Goal: Task Accomplishment & Management: Manage account settings

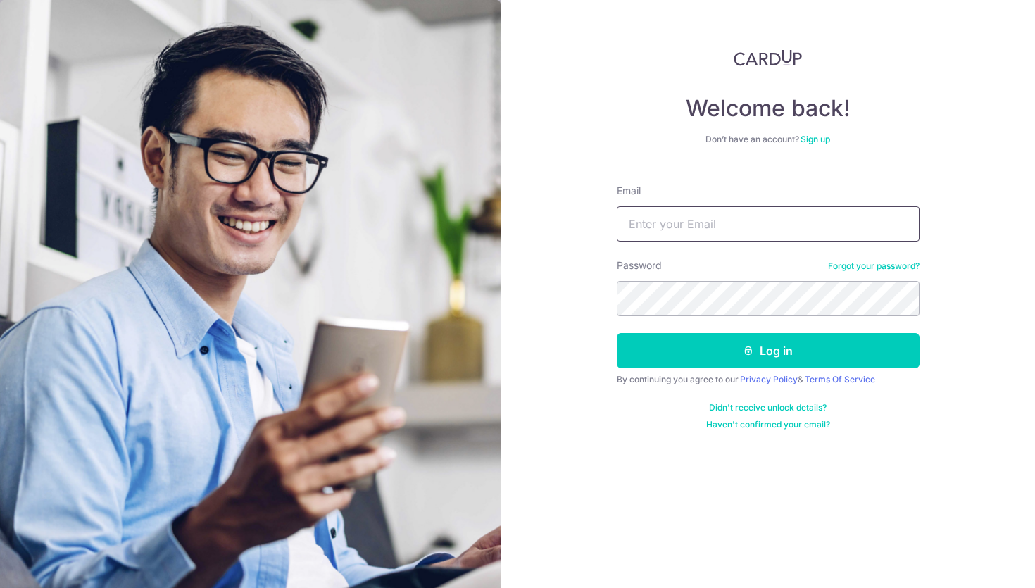
click at [670, 226] on input "Email" at bounding box center [767, 223] width 303 height 35
type input "[EMAIL_ADDRESS][DOMAIN_NAME]"
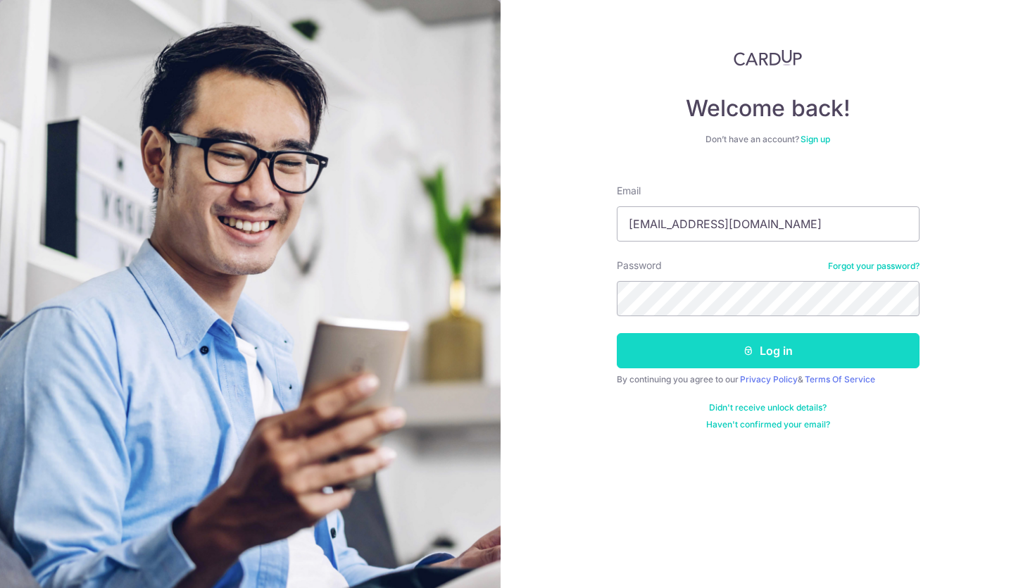
click at [729, 345] on button "Log in" at bounding box center [767, 350] width 303 height 35
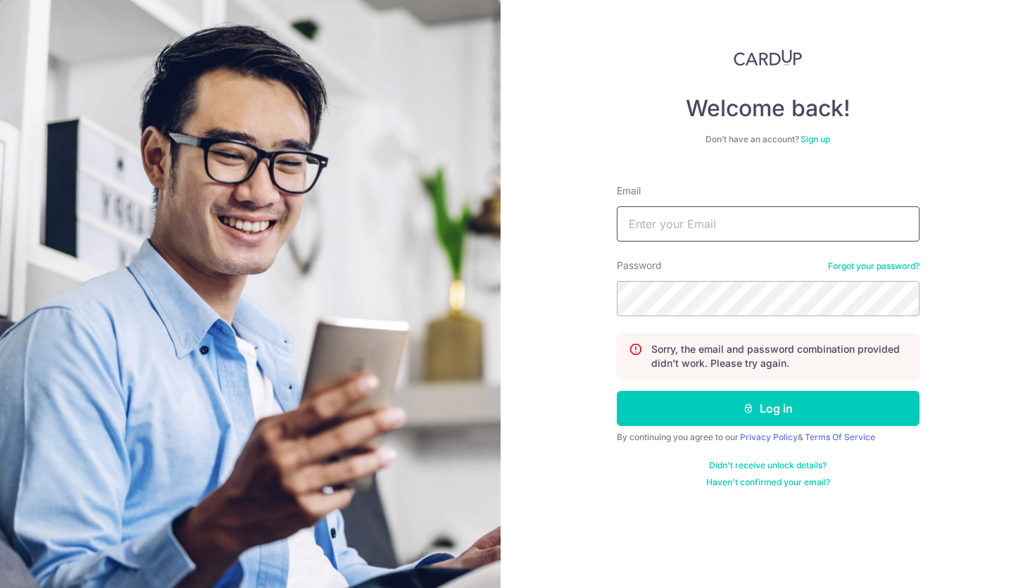
click at [727, 224] on input "Email" at bounding box center [767, 223] width 303 height 35
type input "jennylow1974@gmail.com"
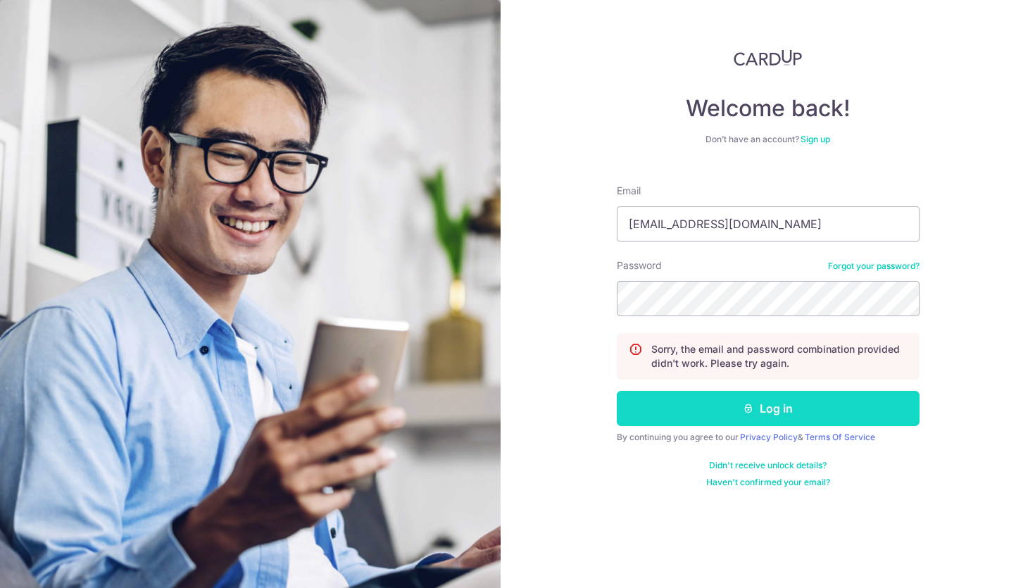
click at [774, 422] on button "Log in" at bounding box center [767, 408] width 303 height 35
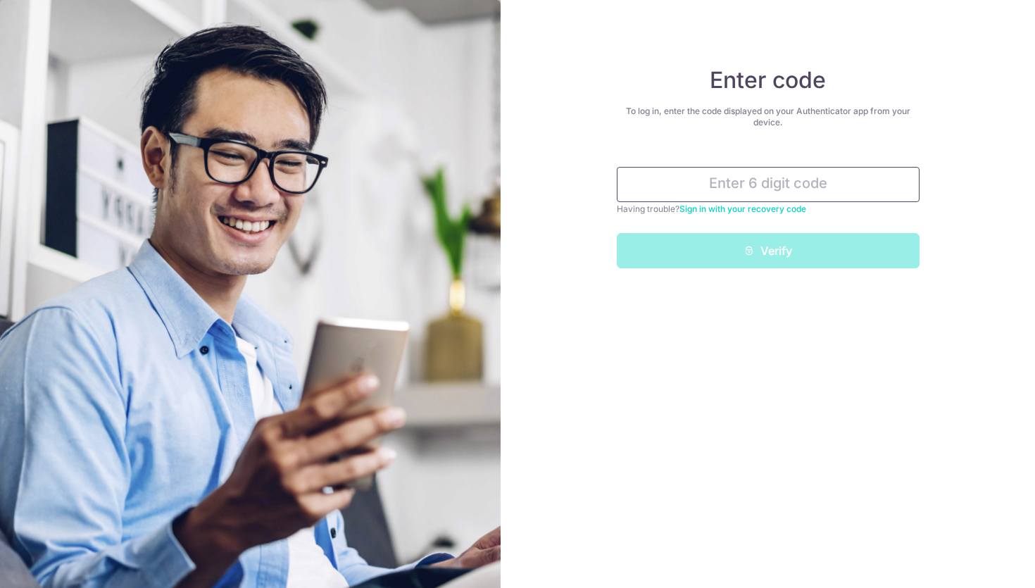
click at [723, 184] on input "text" at bounding box center [767, 184] width 303 height 35
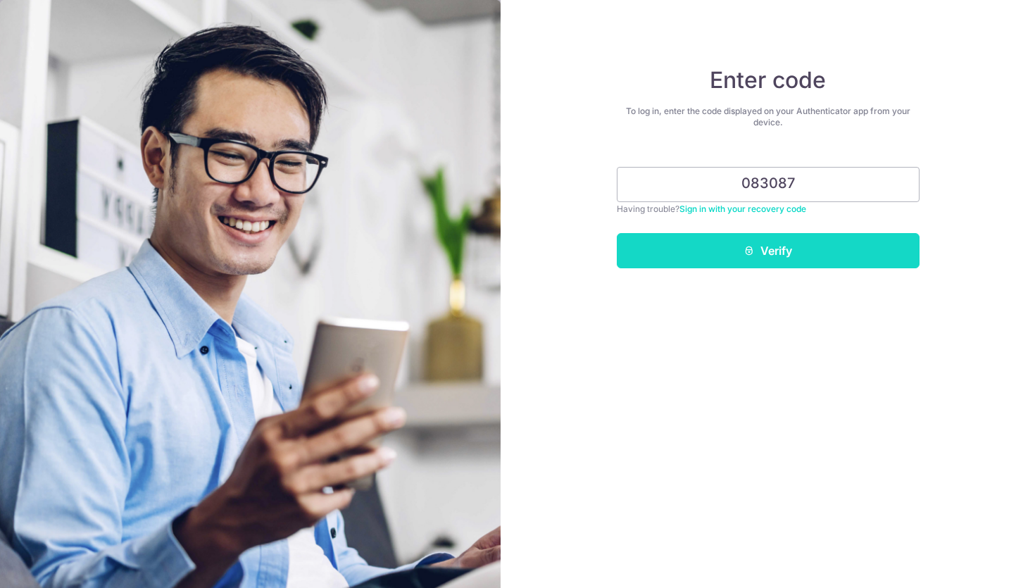
type input "083087"
click at [812, 248] on button "Verify" at bounding box center [767, 250] width 303 height 35
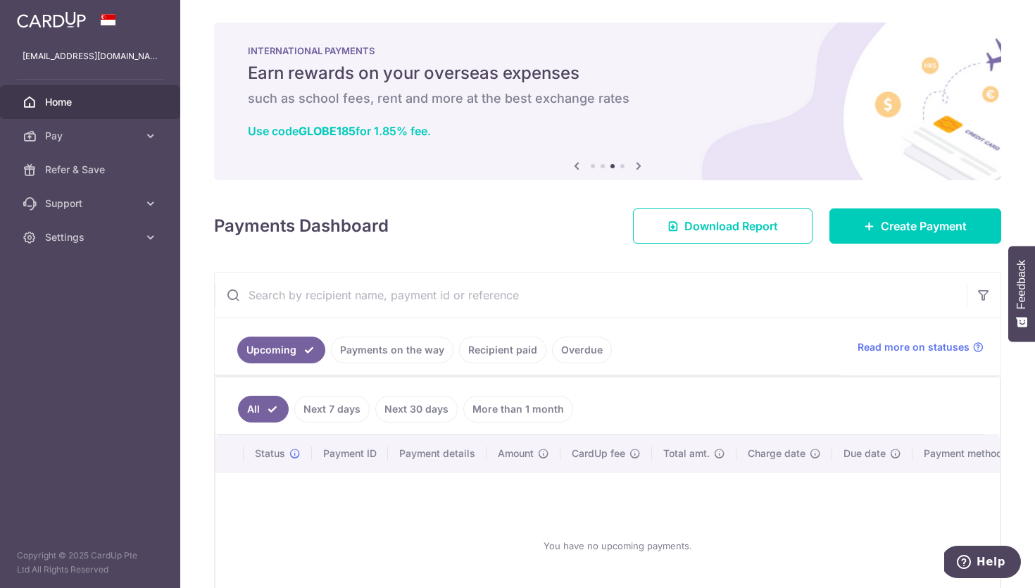
scroll to position [8, 0]
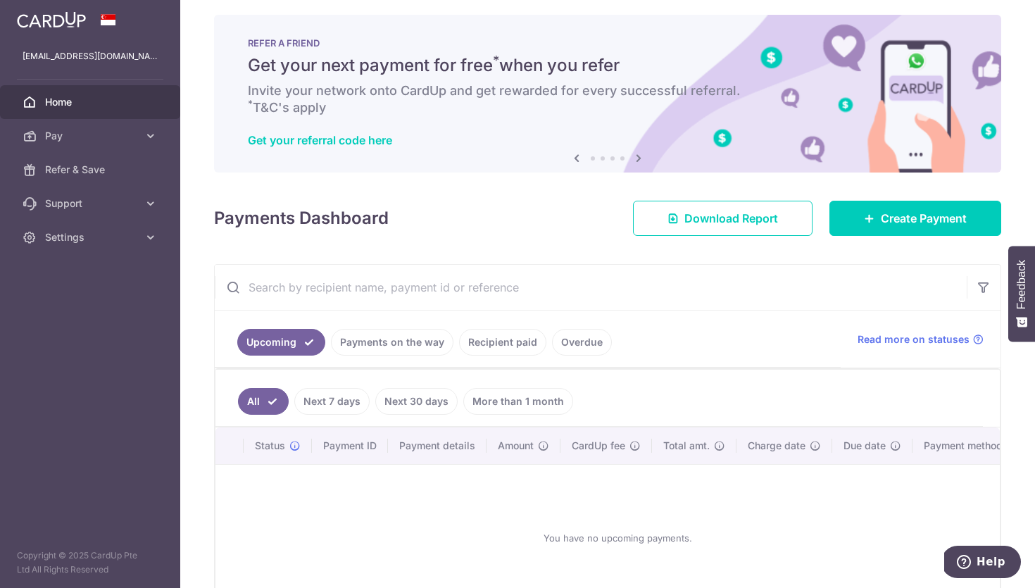
click at [635, 155] on icon at bounding box center [638, 158] width 17 height 18
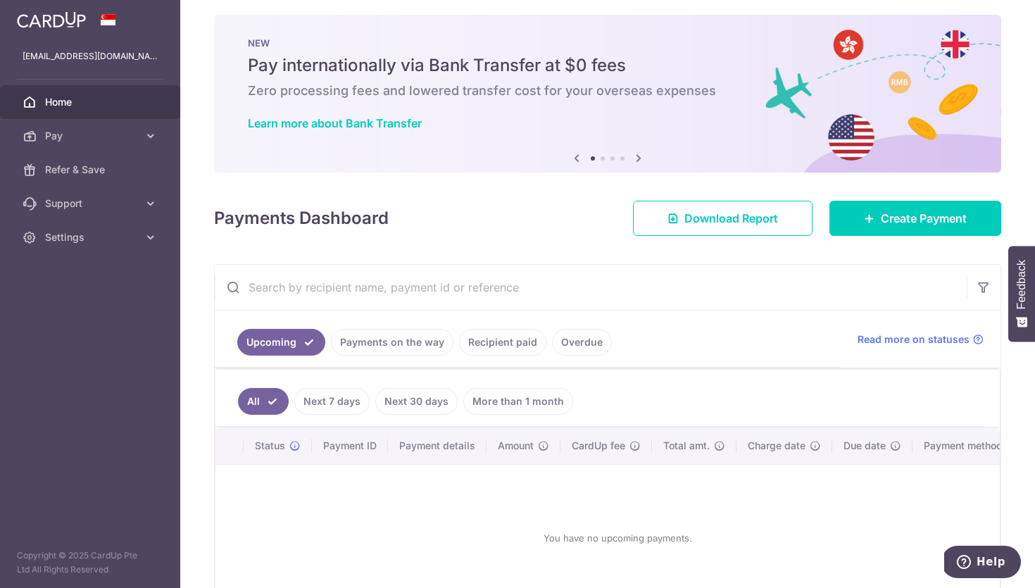
click at [638, 157] on icon at bounding box center [638, 158] width 17 height 18
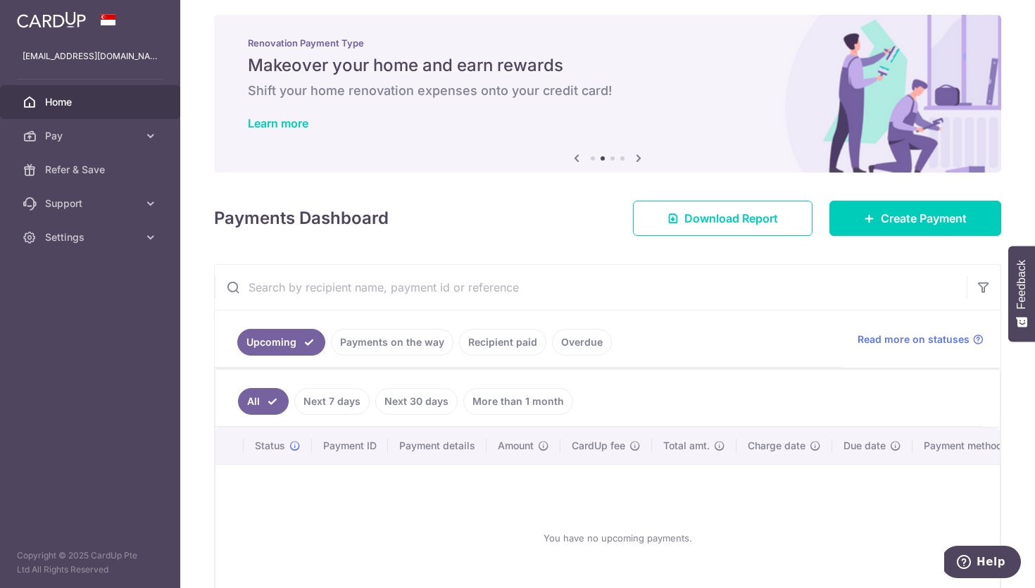
click at [640, 158] on icon at bounding box center [638, 158] width 17 height 18
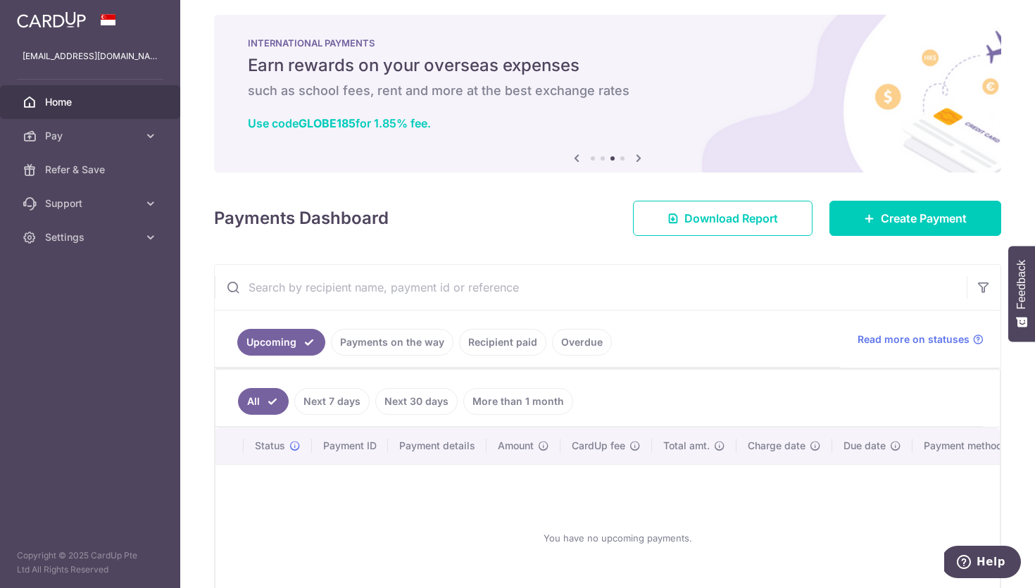
click at [640, 158] on icon at bounding box center [638, 158] width 17 height 18
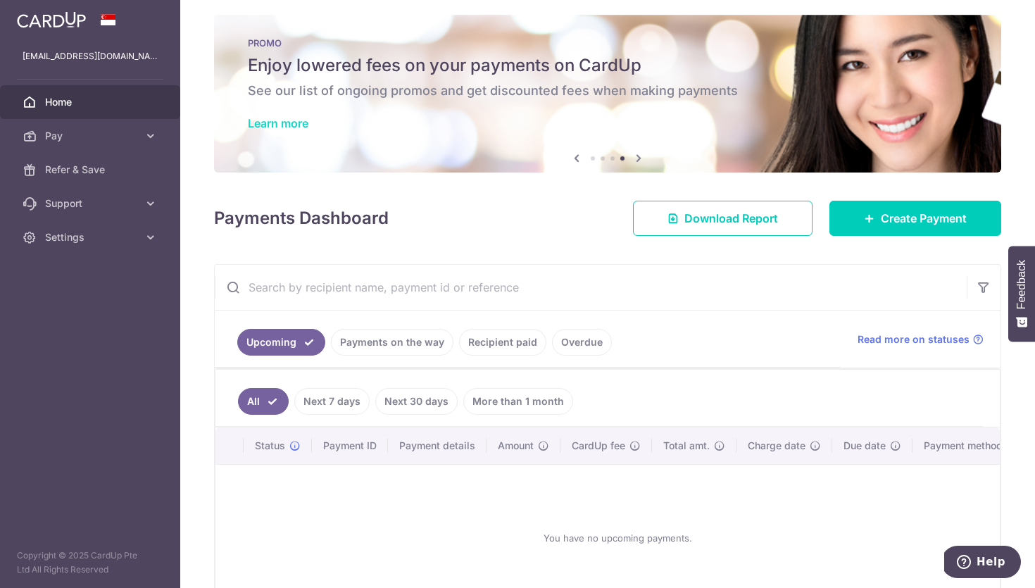
click at [304, 122] on link "Learn more" at bounding box center [278, 123] width 61 height 14
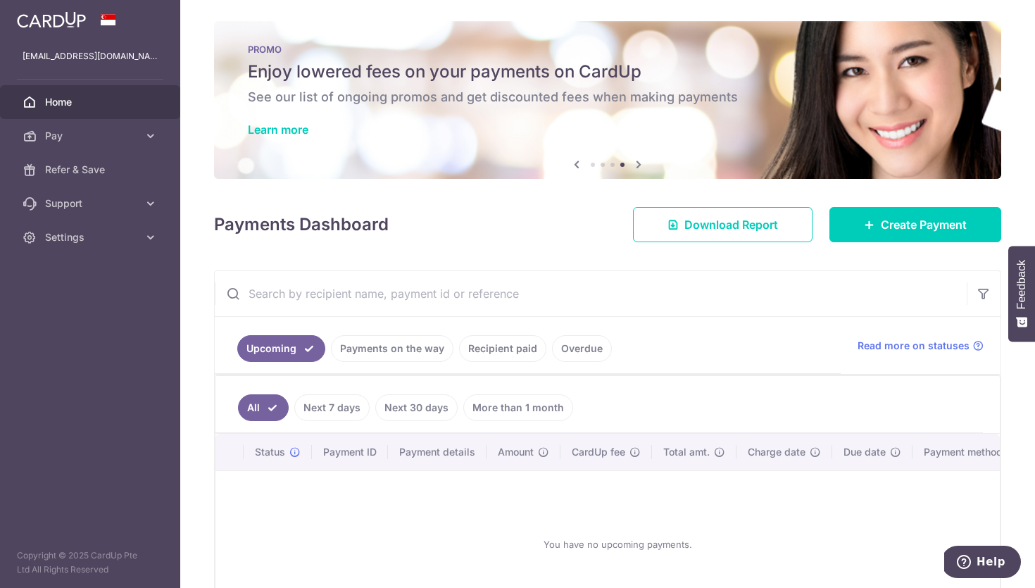
scroll to position [0, 0]
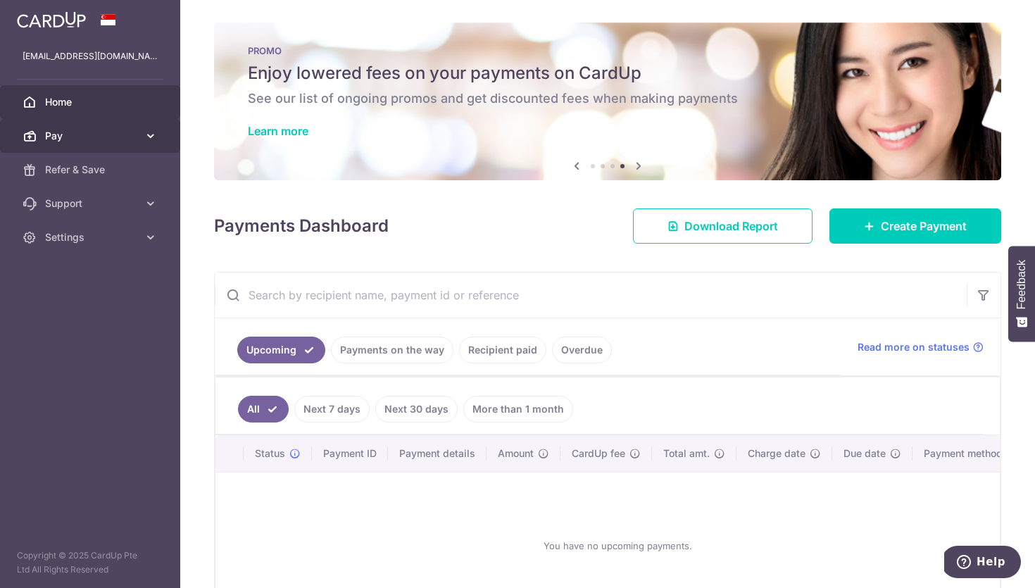
click at [158, 131] on link "Pay" at bounding box center [90, 136] width 180 height 34
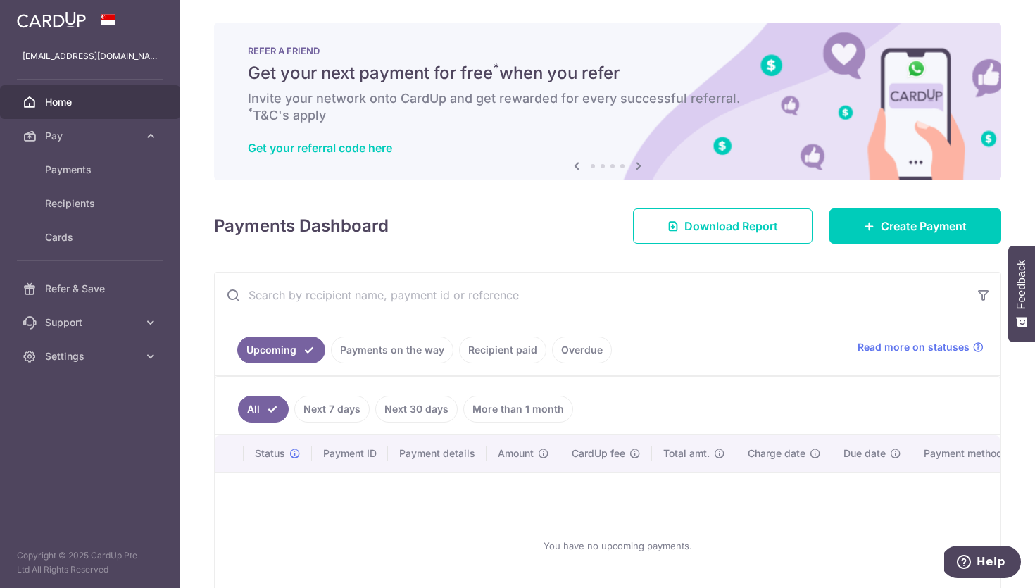
click at [481, 355] on link "Recipient paid" at bounding box center [502, 349] width 87 height 27
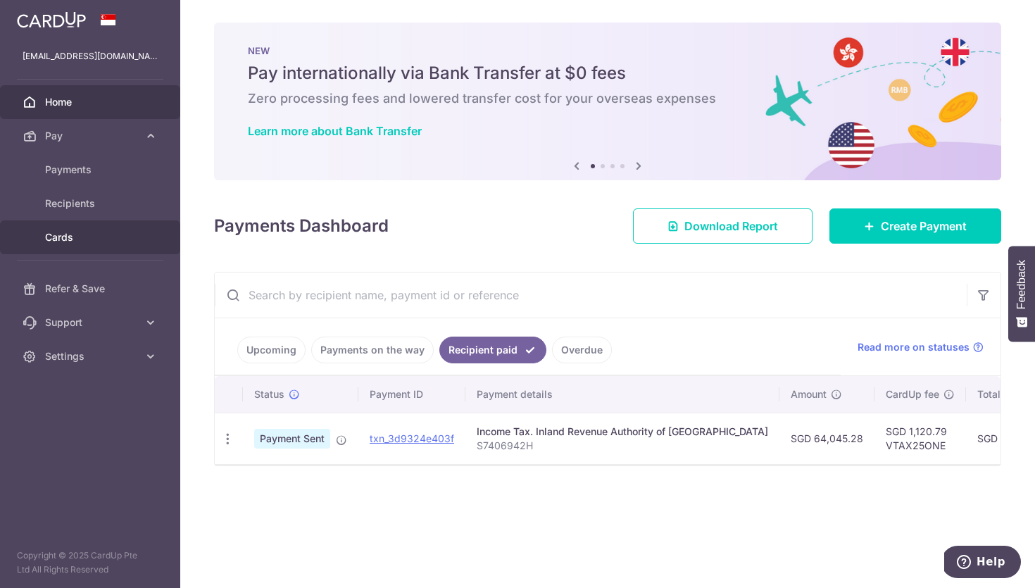
click at [65, 237] on span "Cards" at bounding box center [91, 237] width 93 height 14
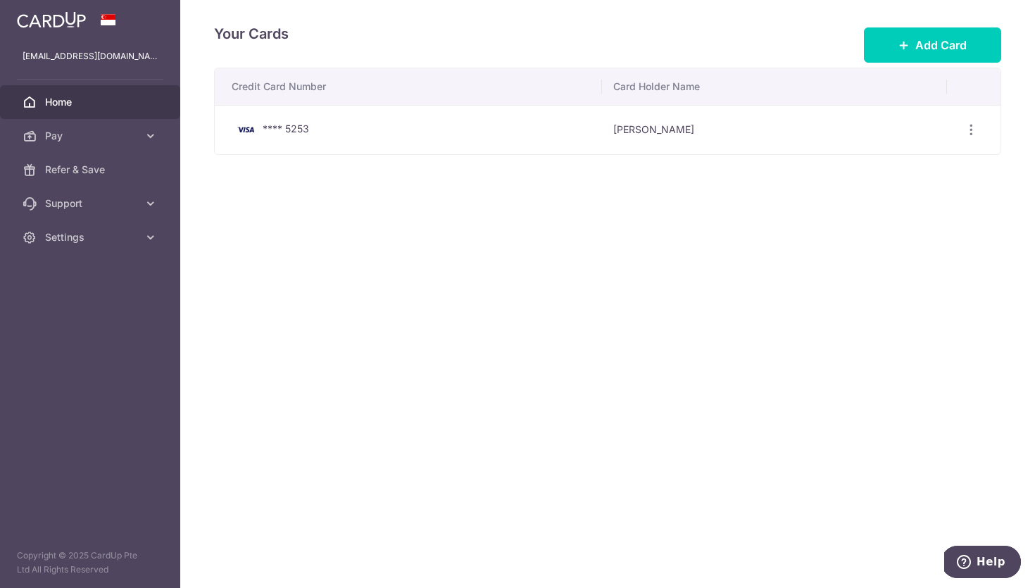
click at [60, 108] on span "Home" at bounding box center [91, 102] width 93 height 14
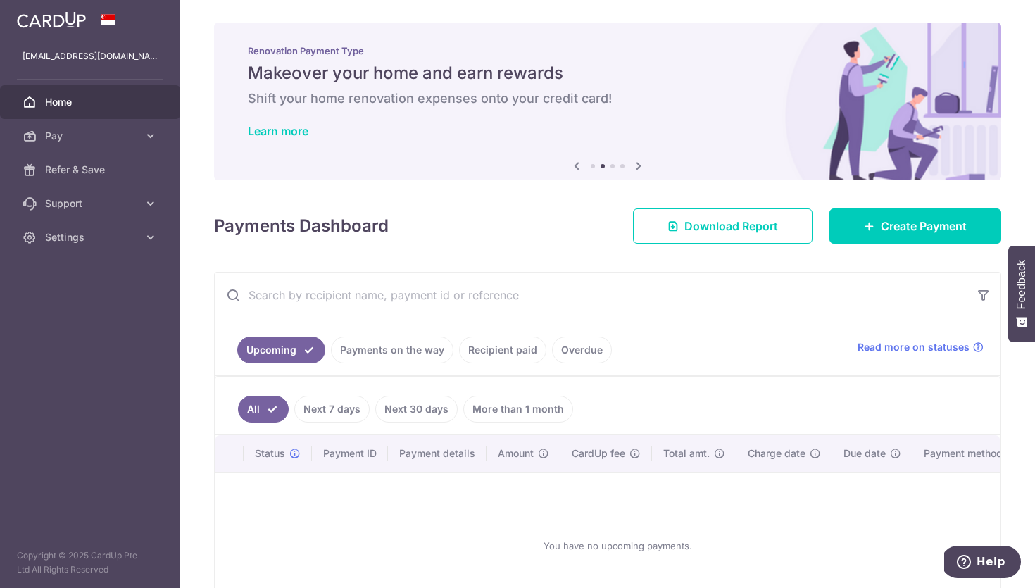
scroll to position [6, 0]
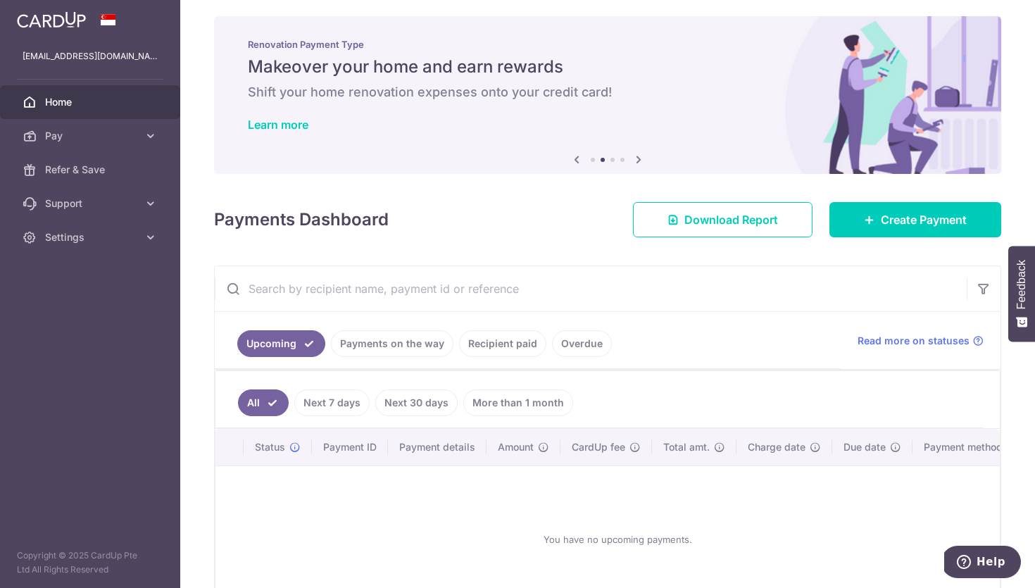
click at [640, 160] on icon at bounding box center [638, 160] width 17 height 18
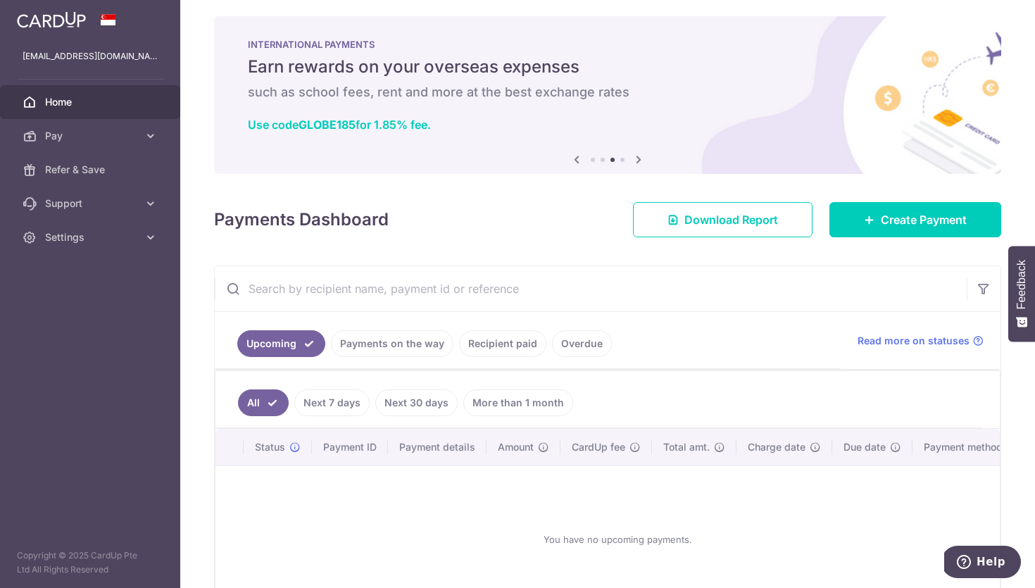
click at [640, 160] on icon at bounding box center [638, 160] width 17 height 18
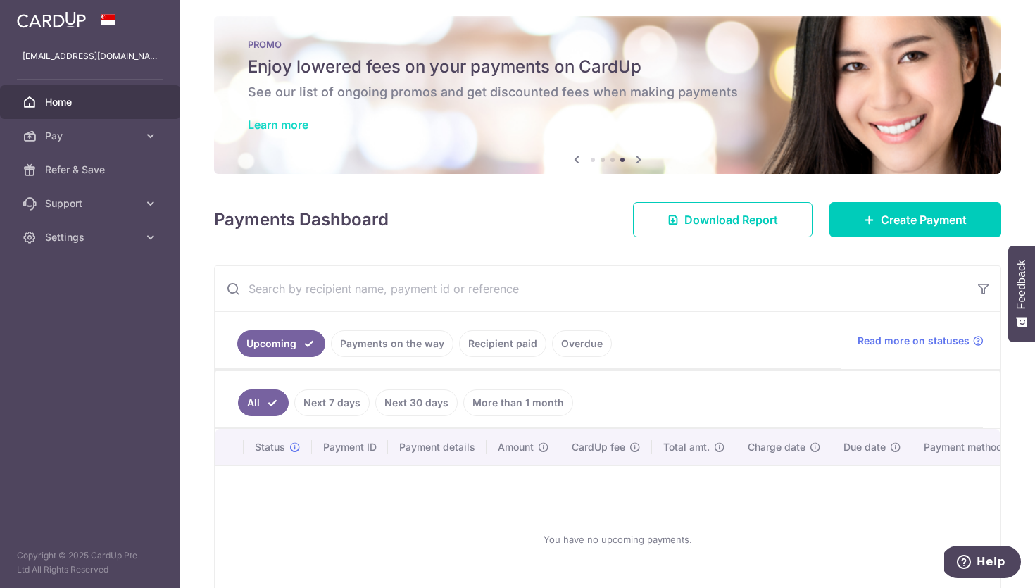
click at [302, 125] on link "Learn more" at bounding box center [278, 125] width 61 height 14
click at [83, 164] on span "Refer & Save" at bounding box center [91, 170] width 93 height 14
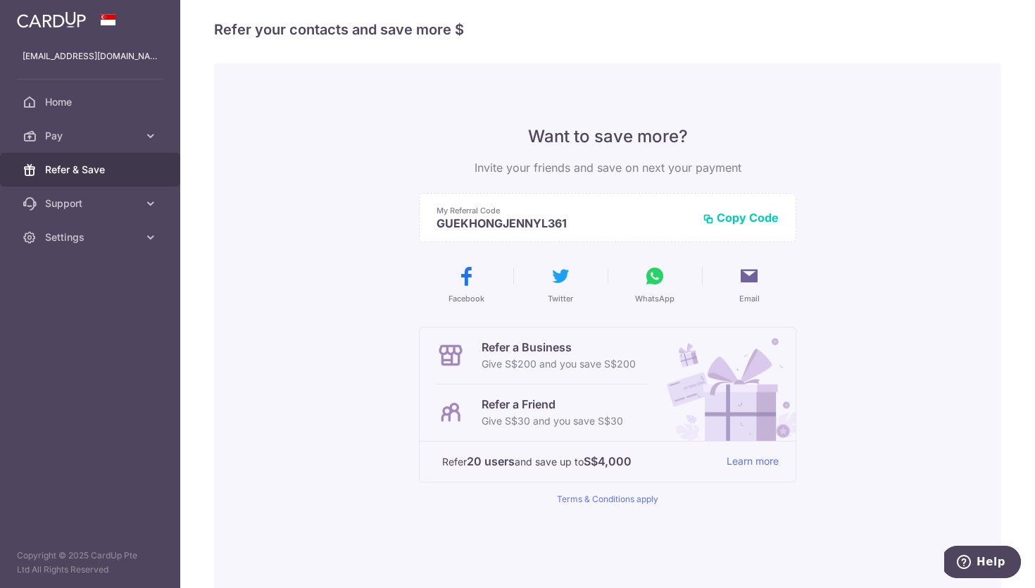
scroll to position [11, 0]
click at [70, 238] on span "Settings" at bounding box center [91, 237] width 93 height 14
click at [70, 272] on span "Account" at bounding box center [91, 271] width 93 height 14
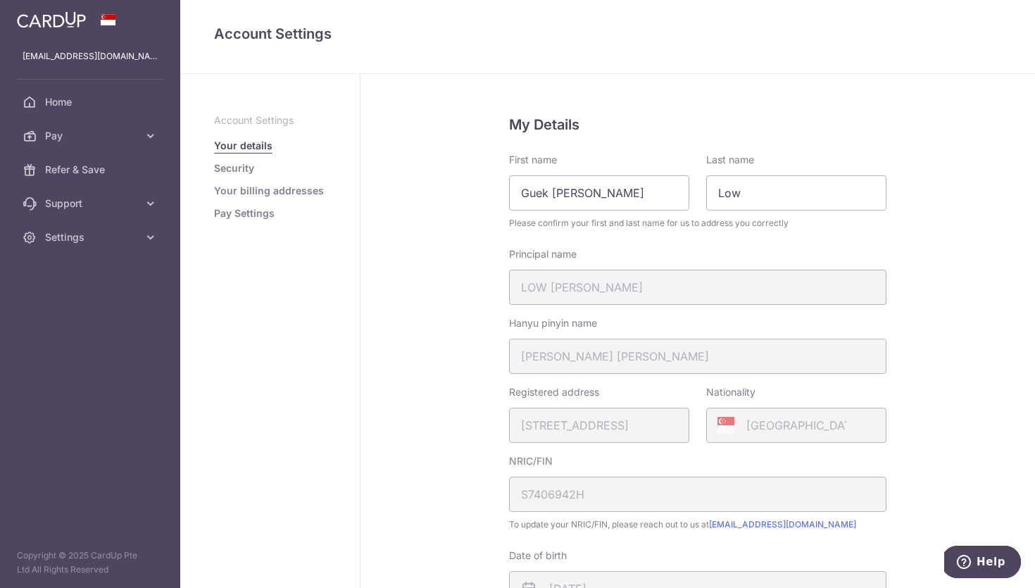
click at [248, 213] on link "Pay Settings" at bounding box center [244, 213] width 61 height 14
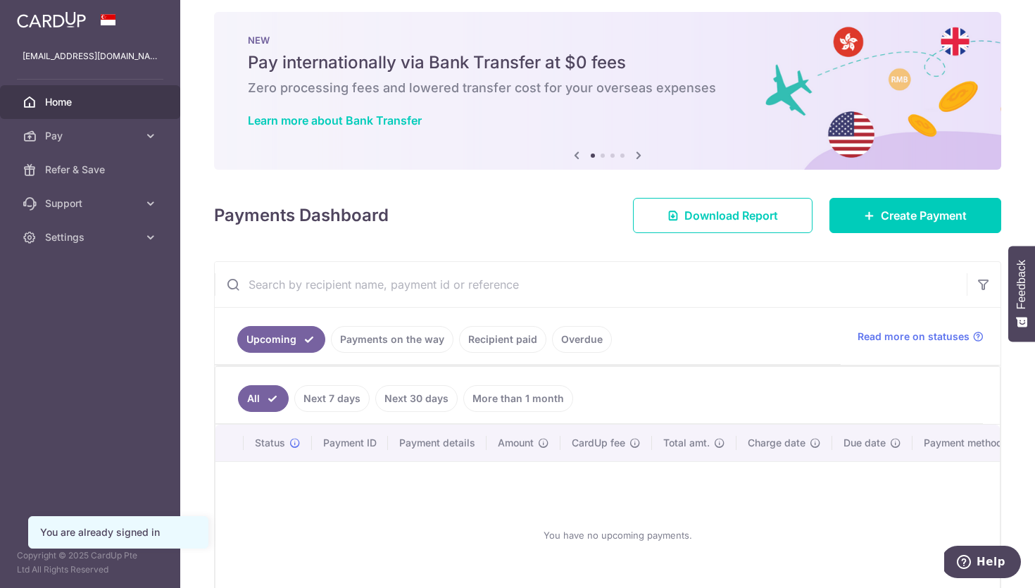
scroll to position [100, 0]
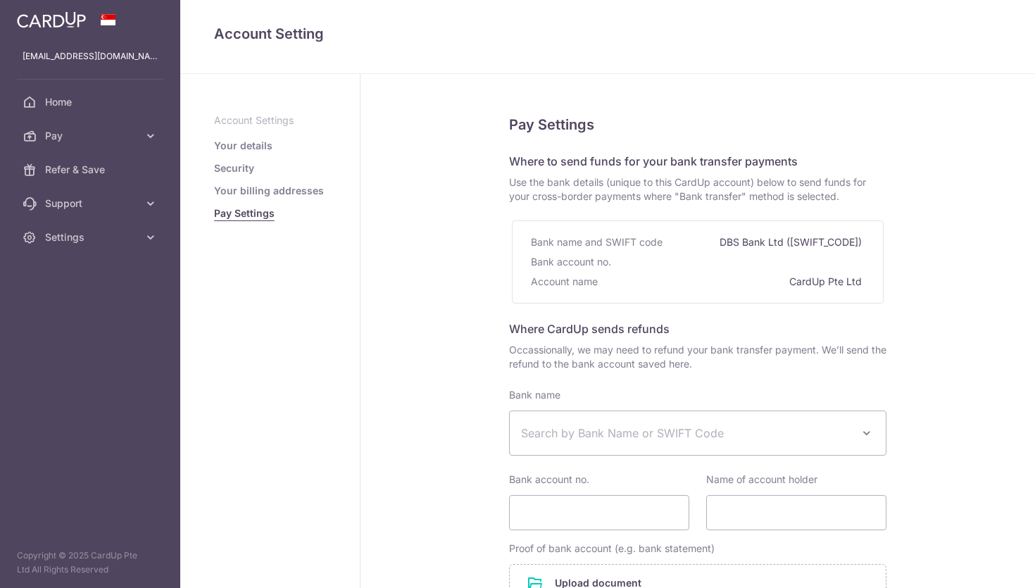
select select
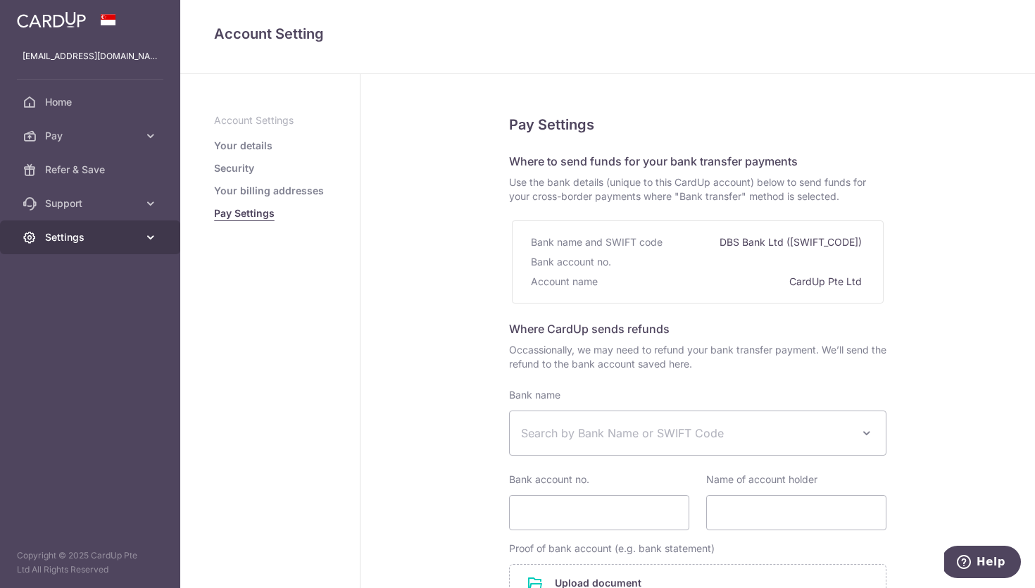
click at [135, 235] on span "Settings" at bounding box center [91, 237] width 93 height 14
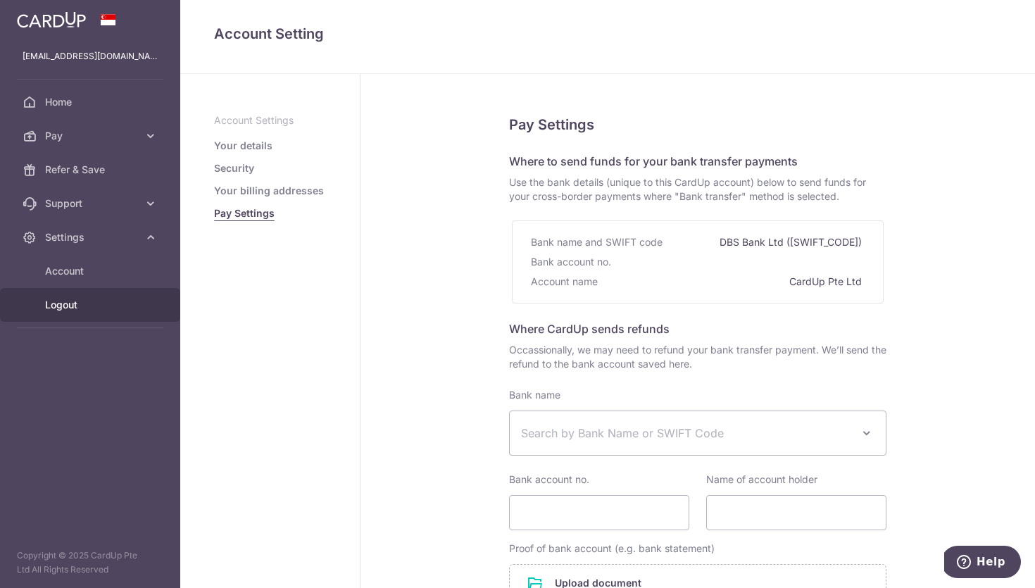
click at [70, 303] on span "Logout" at bounding box center [91, 305] width 93 height 14
